Goal: Complete application form: Complete application form

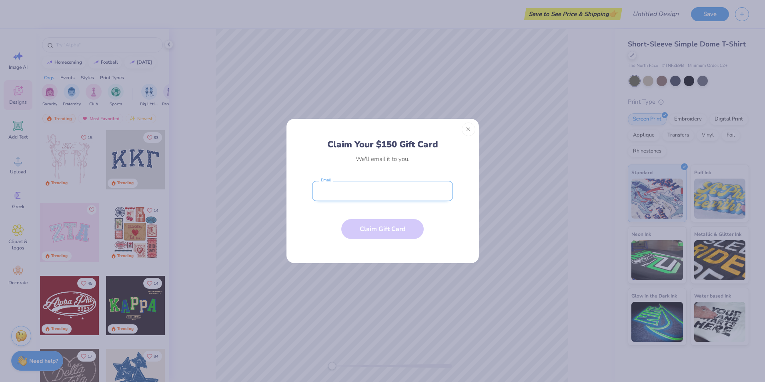
click at [367, 190] on input "email" at bounding box center [382, 191] width 141 height 20
type input "[EMAIL_ADDRESS][DOMAIN_NAME]"
click at [384, 227] on button "Claim Gift Card" at bounding box center [382, 227] width 82 height 20
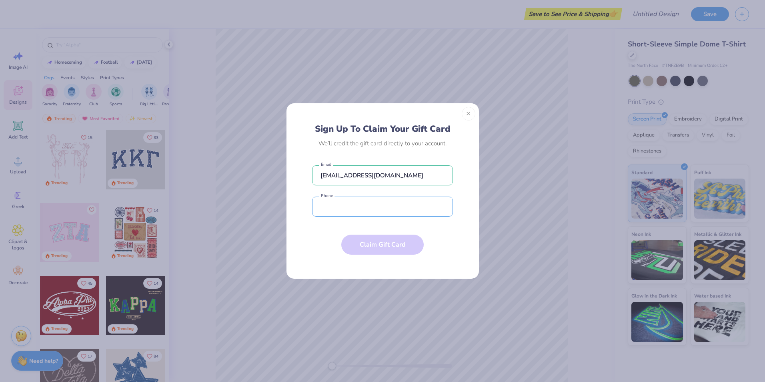
click at [365, 208] on input "tel" at bounding box center [382, 207] width 141 height 20
type input "[PHONE_NUMBER]"
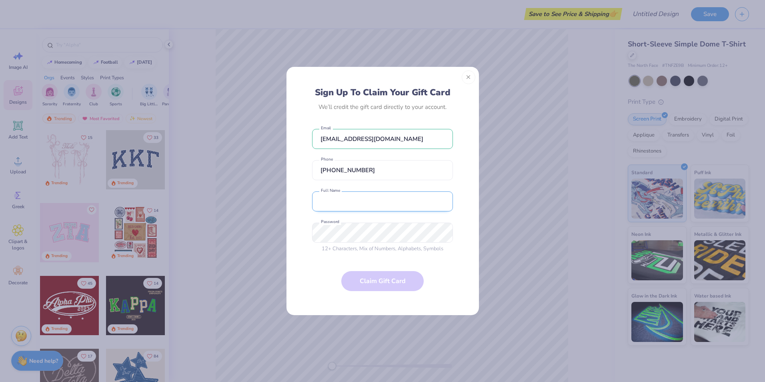
click at [369, 208] on input "text" at bounding box center [382, 201] width 141 height 20
type input "[PERSON_NAME]"
click at [376, 271] on form "[EMAIL_ADDRESS][DOMAIN_NAME] Email [PHONE_NUMBER] Phone [PERSON_NAME] Full Name…" at bounding box center [382, 215] width 141 height 181
click at [390, 280] on form "[EMAIL_ADDRESS][DOMAIN_NAME] Email [PHONE_NUMBER] Phone [PERSON_NAME] Full Name…" at bounding box center [382, 215] width 141 height 181
click at [400, 253] on form "[EMAIL_ADDRESS][DOMAIN_NAME] Email [PHONE_NUMBER] Phone [PERSON_NAME] Full Name…" at bounding box center [382, 215] width 141 height 181
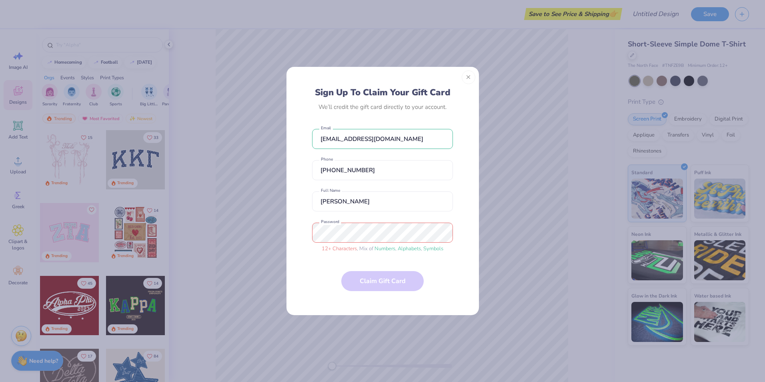
click at [338, 251] on span "12 + Characters" at bounding box center [339, 248] width 35 height 7
click at [379, 248] on span "Numbers" at bounding box center [385, 248] width 21 height 7
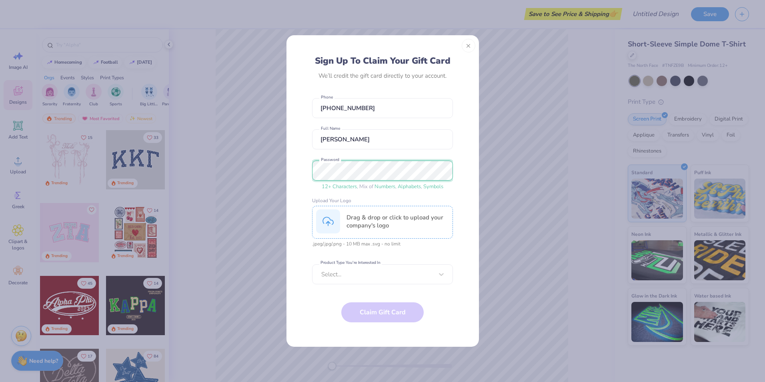
scroll to position [30, 0]
click at [380, 223] on div "Drag & drop or click to upload your company's logo" at bounding box center [398, 222] width 102 height 16
click at [382, 280] on div "Select..." at bounding box center [378, 274] width 114 height 10
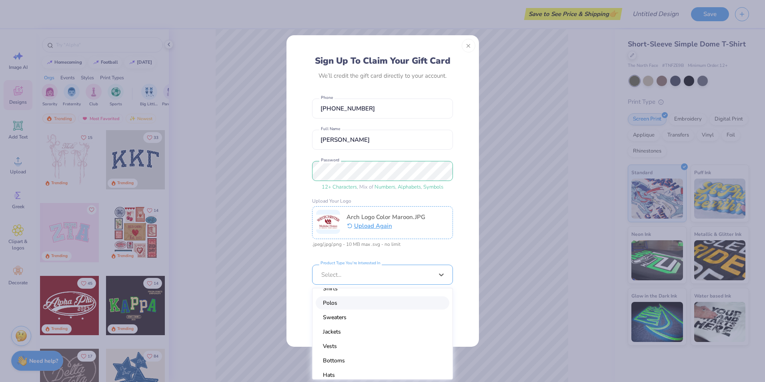
scroll to position [0, 0]
click at [331, 313] on div "Polos" at bounding box center [383, 312] width 134 height 13
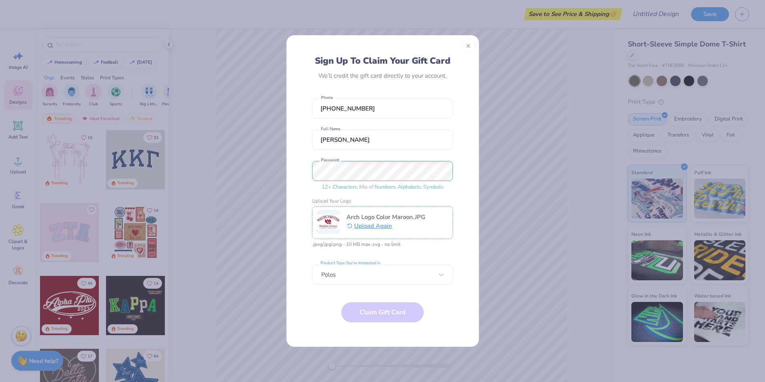
click at [434, 304] on form "[EMAIL_ADDRESS][DOMAIN_NAME] Email [PHONE_NUMBER] Phone [PERSON_NAME] Full Name…" at bounding box center [382, 216] width 141 height 244
click at [382, 309] on form "[EMAIL_ADDRESS][DOMAIN_NAME] Email [PHONE_NUMBER] Phone [PERSON_NAME] Full Name…" at bounding box center [382, 216] width 141 height 244
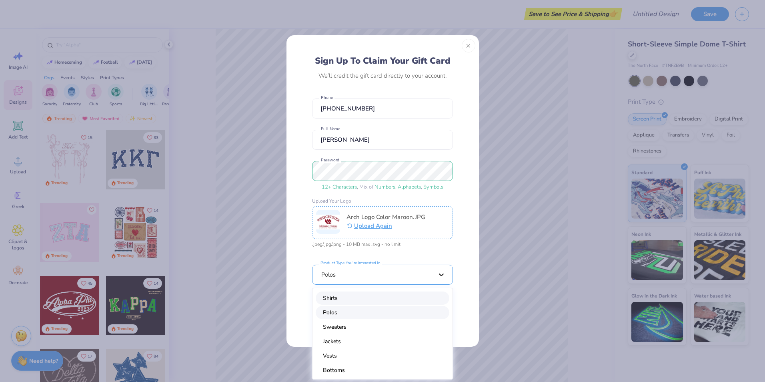
click at [446, 275] on div at bounding box center [441, 274] width 14 height 14
click at [339, 302] on div "Shirts" at bounding box center [383, 297] width 134 height 13
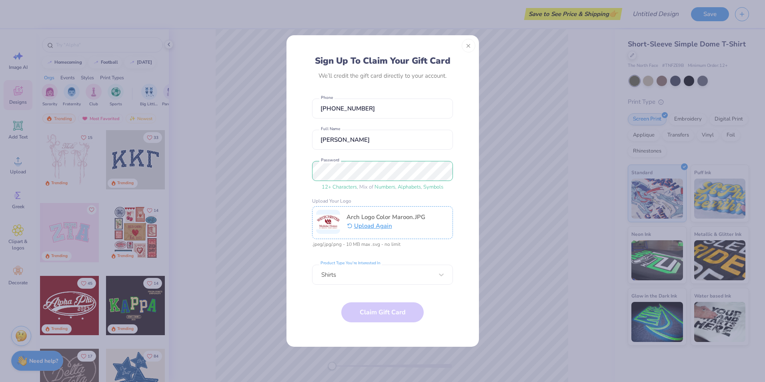
click at [387, 310] on form "[EMAIL_ADDRESS][DOMAIN_NAME] Email [PHONE_NUMBER] Phone [PERSON_NAME] Full Name…" at bounding box center [382, 216] width 141 height 244
click at [370, 221] on button "Upload Again" at bounding box center [386, 224] width 79 height 10
click at [367, 226] on button "Upload Again" at bounding box center [376, 224] width 58 height 10
click at [375, 222] on button "Upload Again" at bounding box center [386, 224] width 79 height 10
click at [370, 224] on button "Upload Again" at bounding box center [386, 224] width 79 height 10
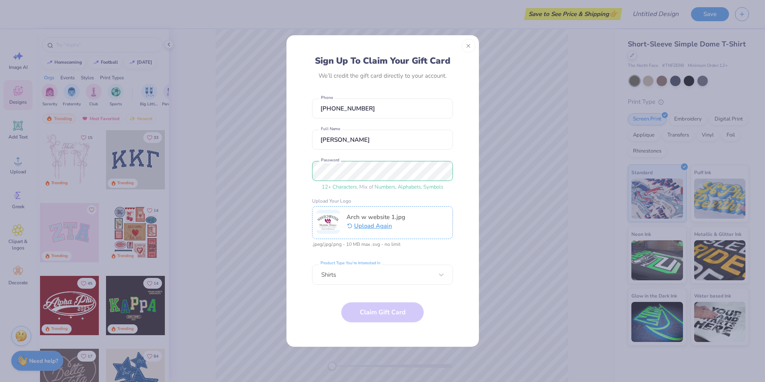
click at [319, 222] on img at bounding box center [328, 222] width 24 height 24
click at [380, 225] on button "Upload Again" at bounding box center [376, 224] width 59 height 10
click at [361, 224] on button "Upload Again" at bounding box center [386, 226] width 79 height 10
click at [341, 246] on div ".jpeg/.jpg/.png - 10 MB max .svg - no limit" at bounding box center [382, 244] width 141 height 6
click at [394, 312] on form "[EMAIL_ADDRESS][DOMAIN_NAME] Email [PHONE_NUMBER] Phone [PERSON_NAME] Full Name…" at bounding box center [382, 216] width 141 height 244
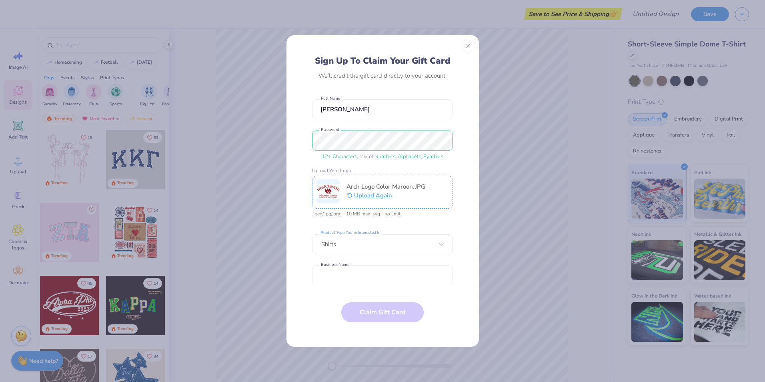
scroll to position [62, 0]
click at [367, 273] on input "text" at bounding box center [382, 275] width 141 height 20
type input "Westchester Modular Homes Inc."
click at [415, 273] on input "Westchester Modular Homes Inc." at bounding box center [382, 275] width 141 height 20
click at [415, 279] on input "Westchester Modular Homes Inc." at bounding box center [382, 275] width 141 height 20
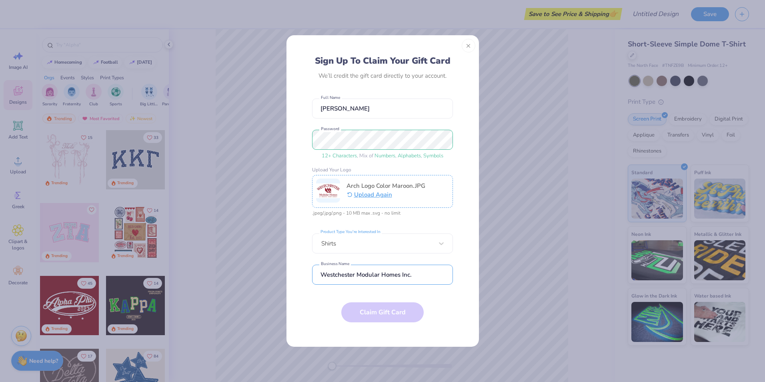
click at [425, 276] on input "Westchester Modular Homes Inc." at bounding box center [382, 275] width 141 height 20
click at [455, 249] on div "Sign Up To Claim Your Gift Card We’ll credit the gift card directly to your acc…" at bounding box center [382, 196] width 175 height 282
click at [438, 271] on input "Westchester Modular Homes Inc." at bounding box center [382, 275] width 141 height 20
click at [468, 270] on div "Sign Up To Claim Your Gift Card We’ll credit the gift card directly to your acc…" at bounding box center [382, 196] width 175 height 282
click at [388, 313] on form "[EMAIL_ADDRESS][DOMAIN_NAME] Email [PHONE_NUMBER] Phone [PERSON_NAME] Full Name…" at bounding box center [382, 216] width 141 height 244
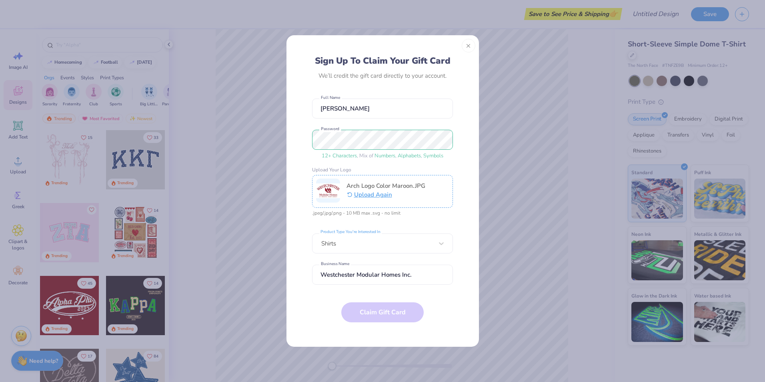
click at [379, 313] on form "[EMAIL_ADDRESS][DOMAIN_NAME] Email [PHONE_NUMBER] Phone [PERSON_NAME] Full Name…" at bounding box center [382, 216] width 141 height 244
click at [382, 313] on form "[EMAIL_ADDRESS][DOMAIN_NAME] Email [PHONE_NUMBER] Phone [PERSON_NAME] Full Name…" at bounding box center [382, 216] width 141 height 244
click at [470, 47] on button "Close" at bounding box center [469, 46] width 14 height 14
